Goal: Task Accomplishment & Management: Manage account settings

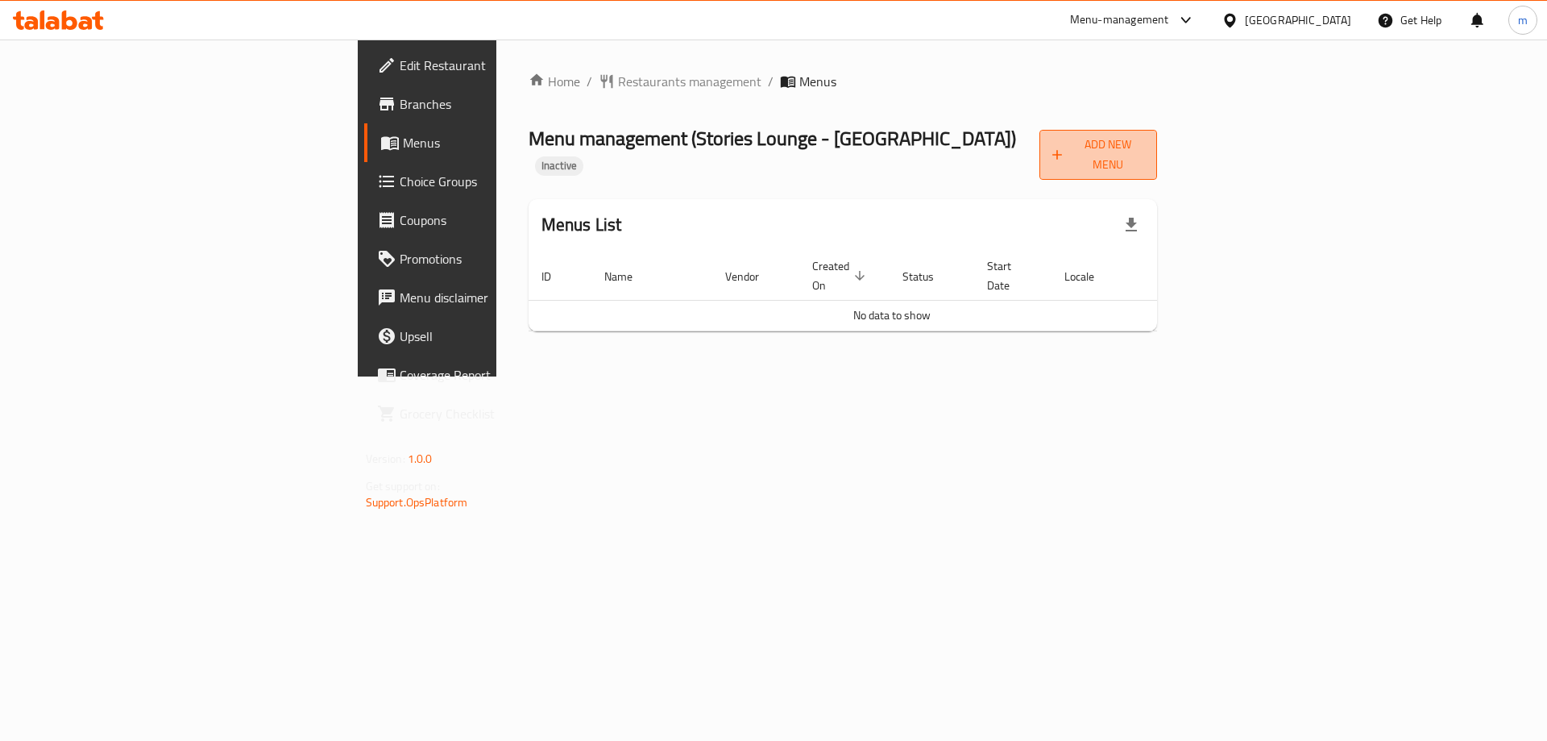
click at [1065, 147] on icon "button" at bounding box center [1057, 155] width 16 height 16
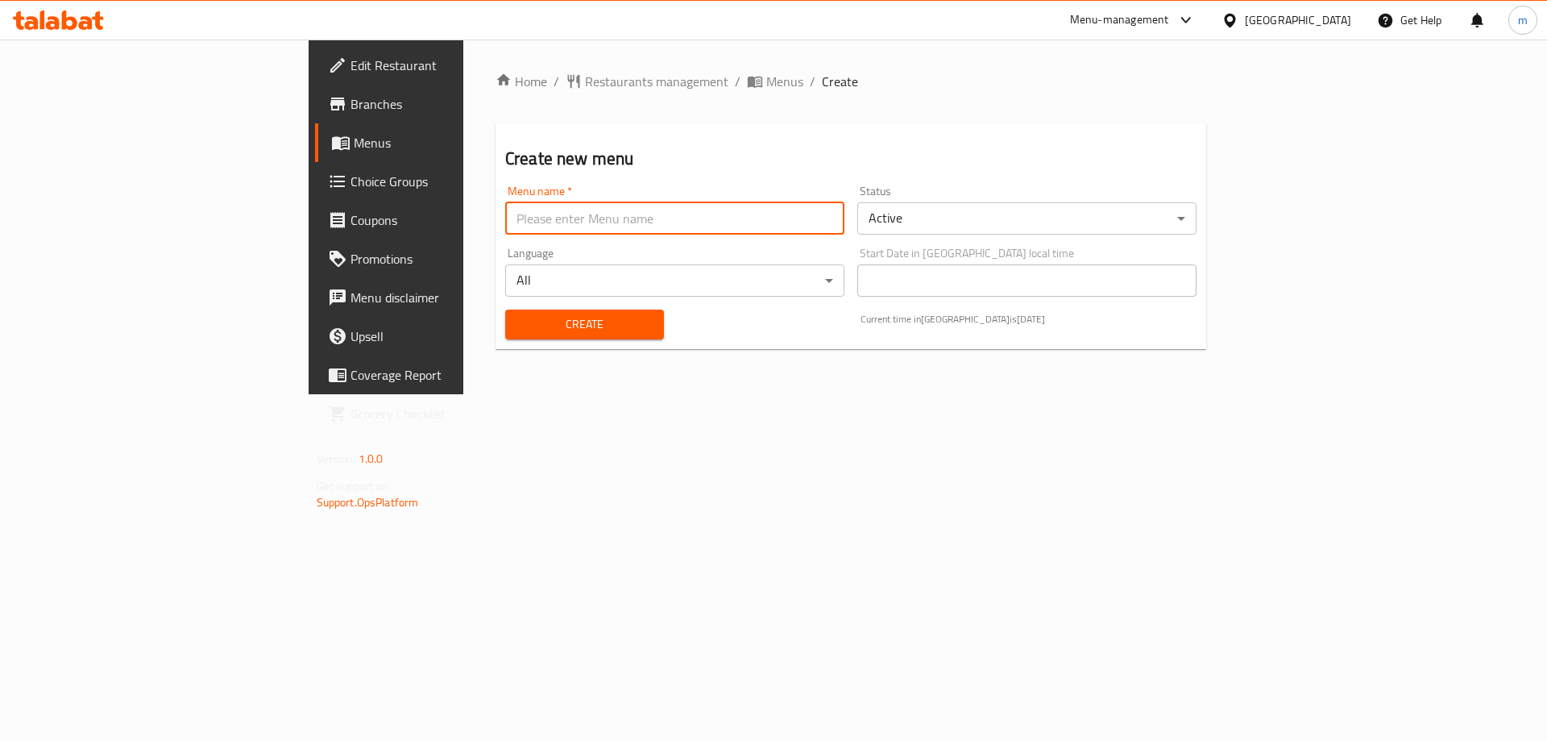
click at [534, 219] on input "text" at bounding box center [674, 218] width 339 height 32
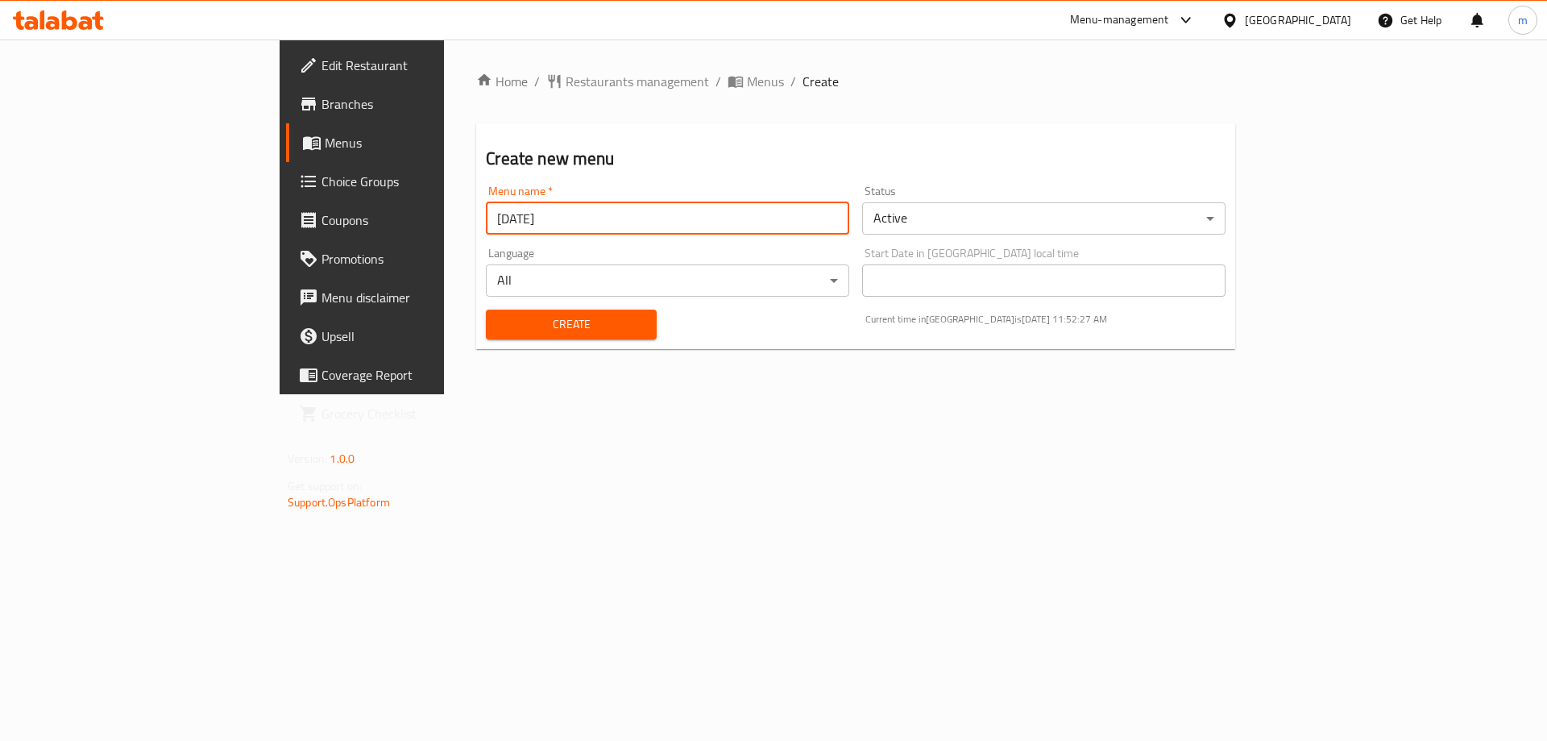
type input "[DATE]"
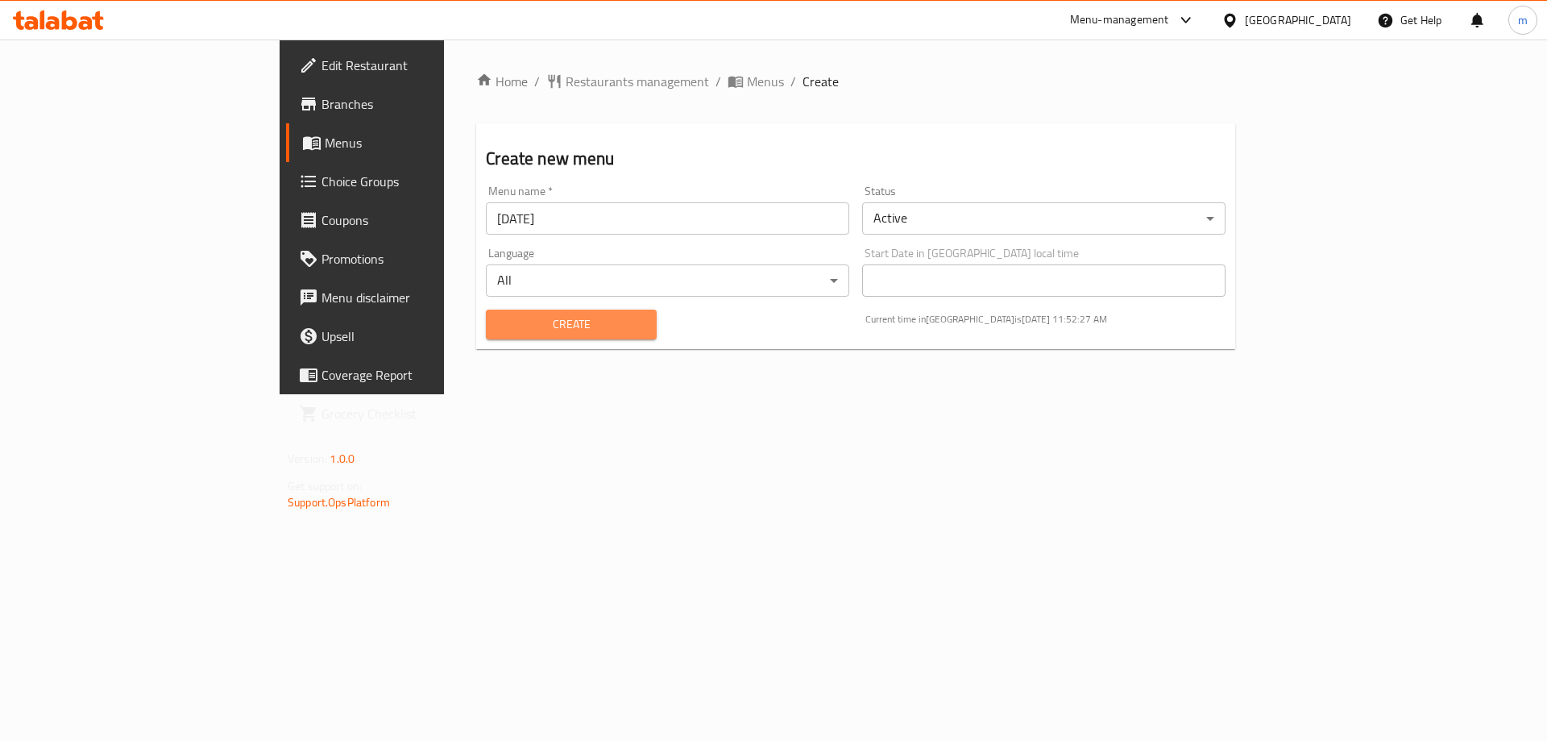
click at [511, 326] on span "Create" at bounding box center [571, 324] width 144 height 20
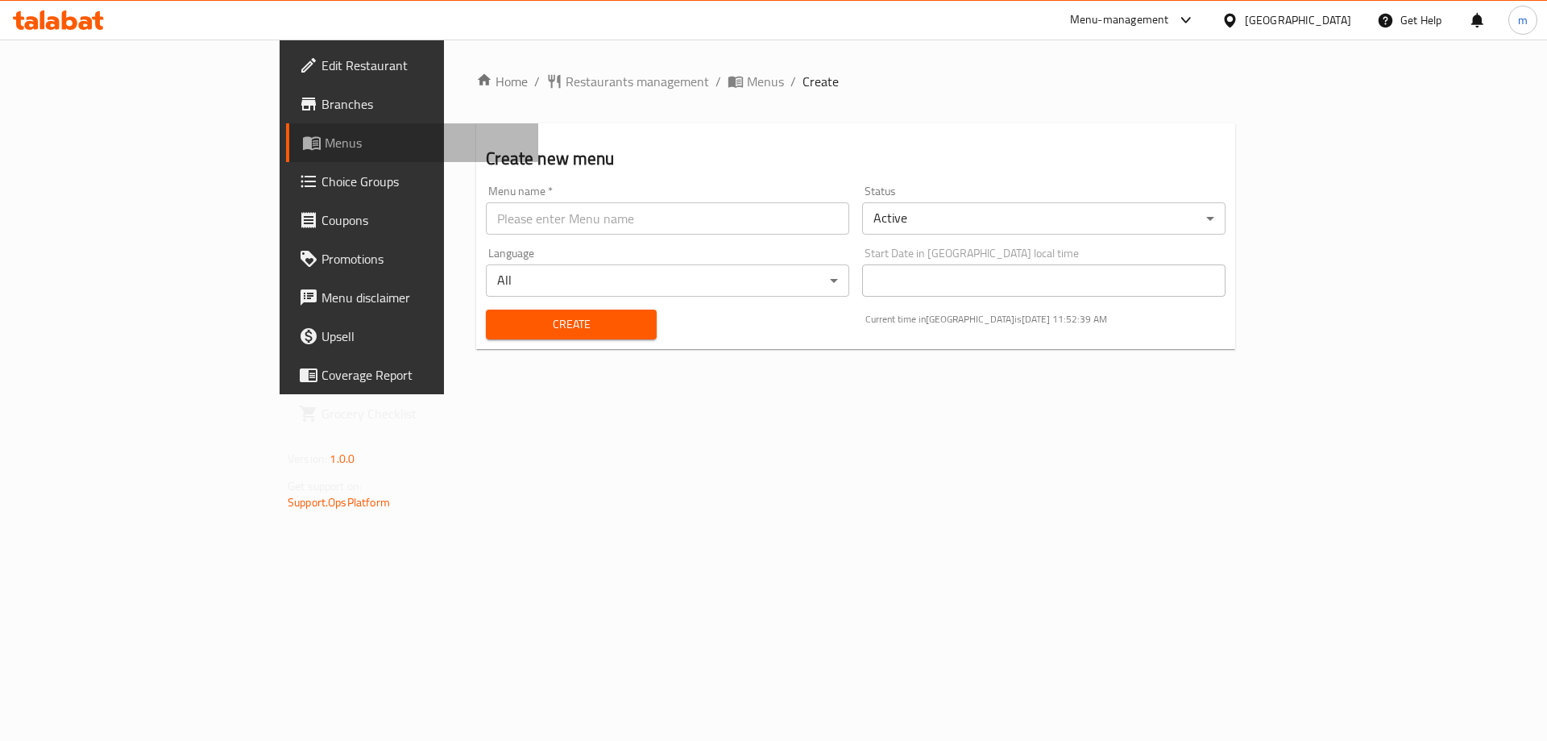
click at [325, 139] on span "Menus" at bounding box center [425, 142] width 201 height 19
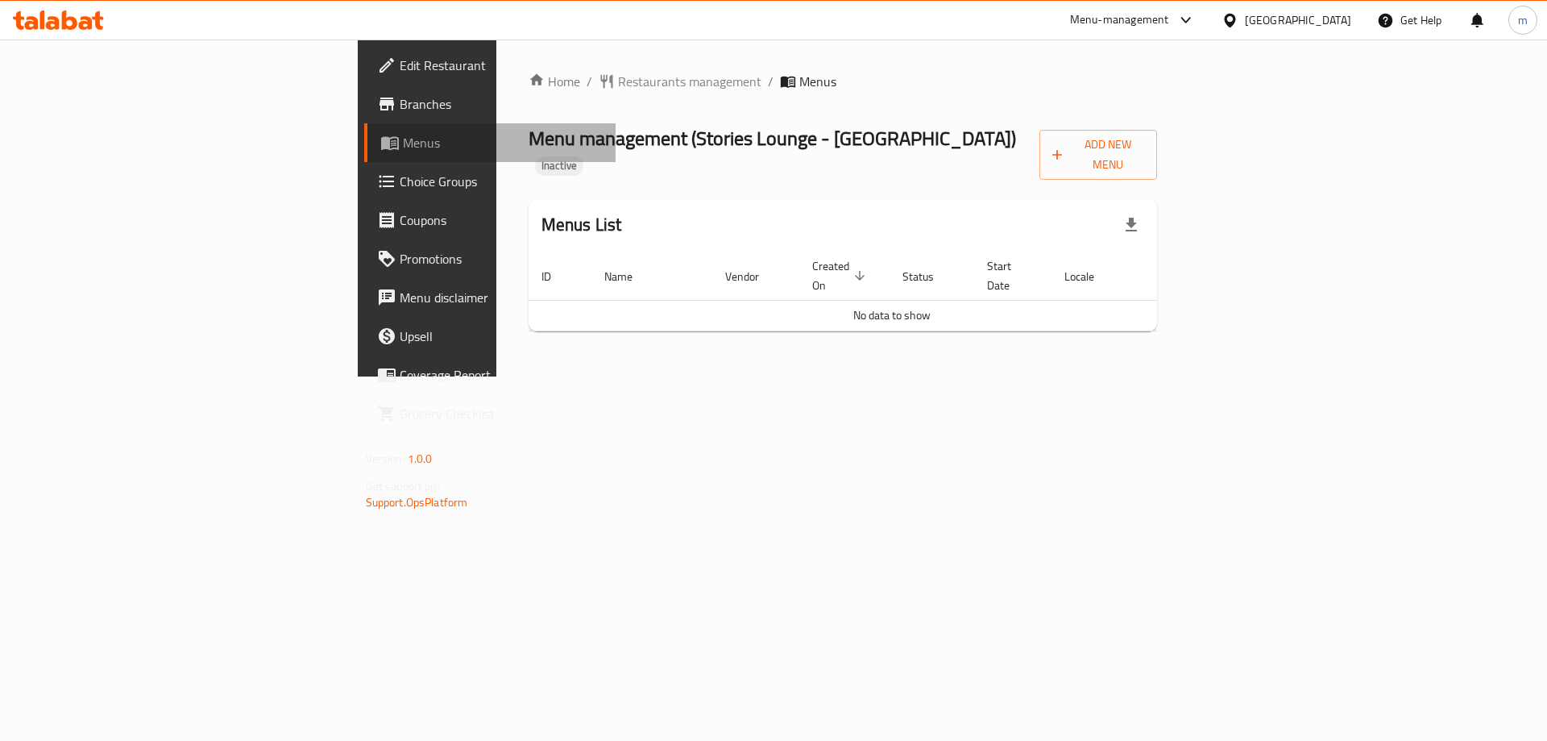
click at [403, 139] on span "Menus" at bounding box center [503, 142] width 201 height 19
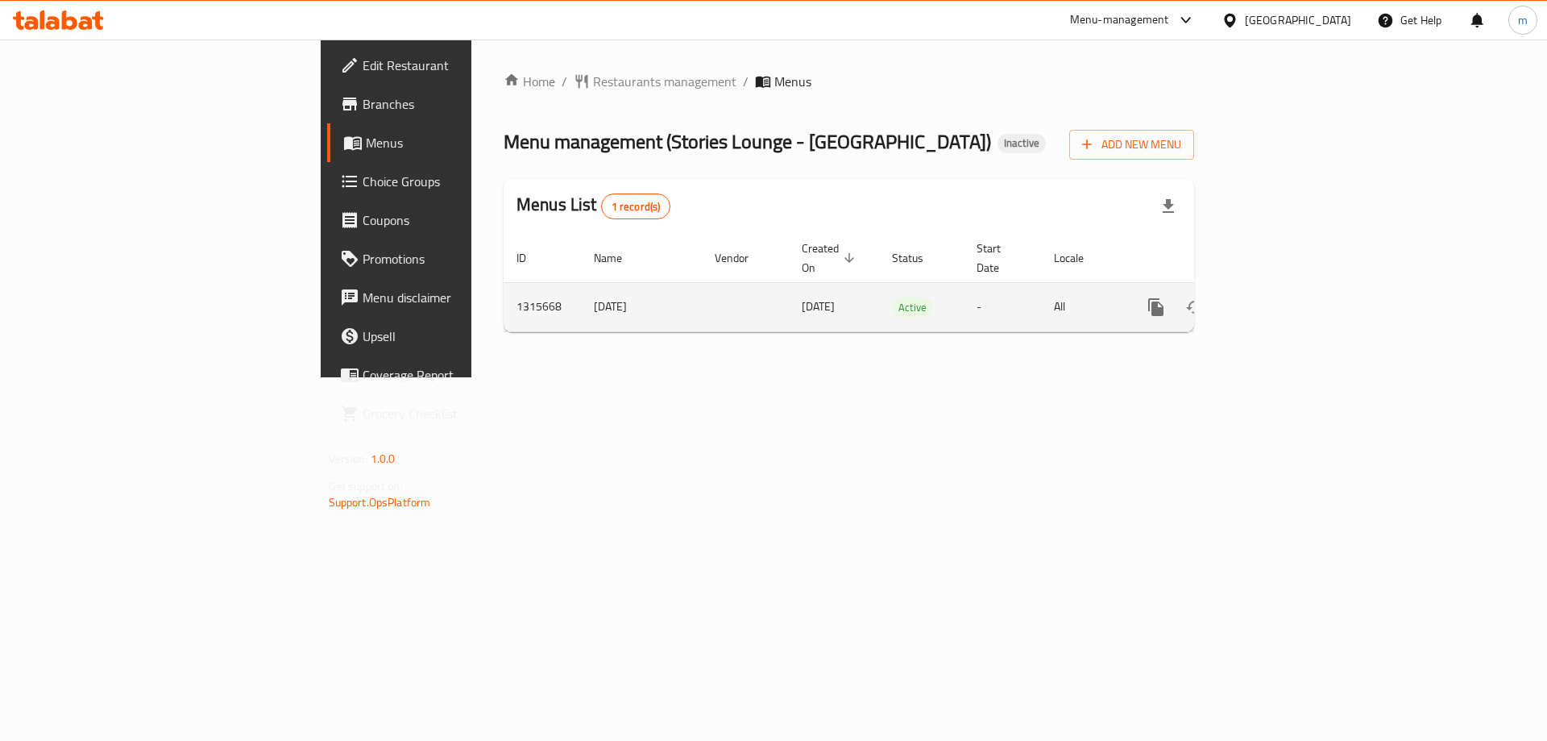
click at [953, 297] on td "Active" at bounding box center [921, 306] width 85 height 49
click at [1282, 297] on icon "enhanced table" at bounding box center [1272, 306] width 19 height 19
